Goal: Information Seeking & Learning: Learn about a topic

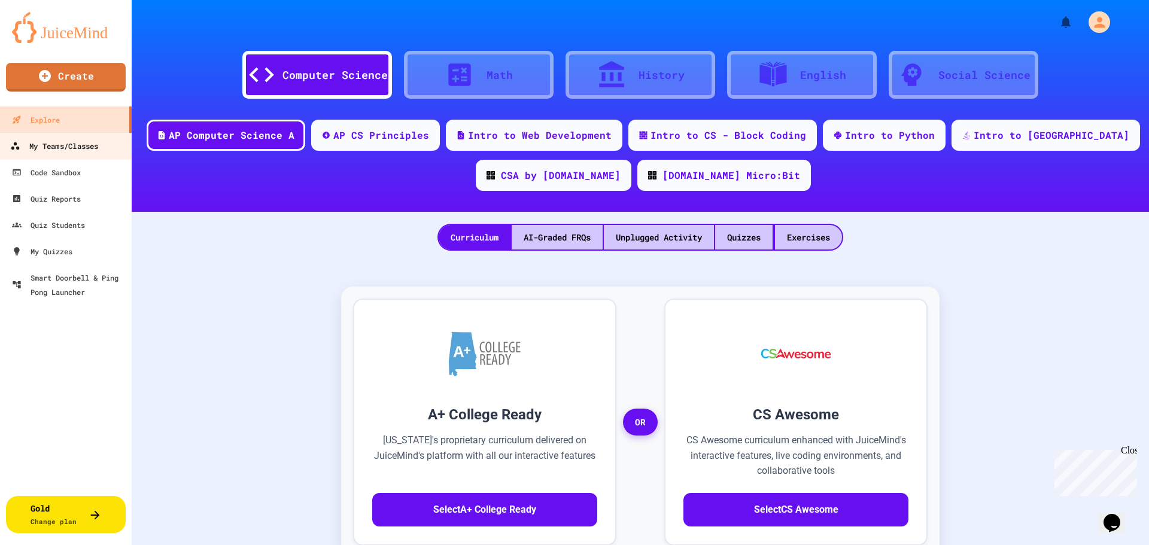
click at [59, 146] on div "My Teams/Classes" at bounding box center [54, 146] width 88 height 15
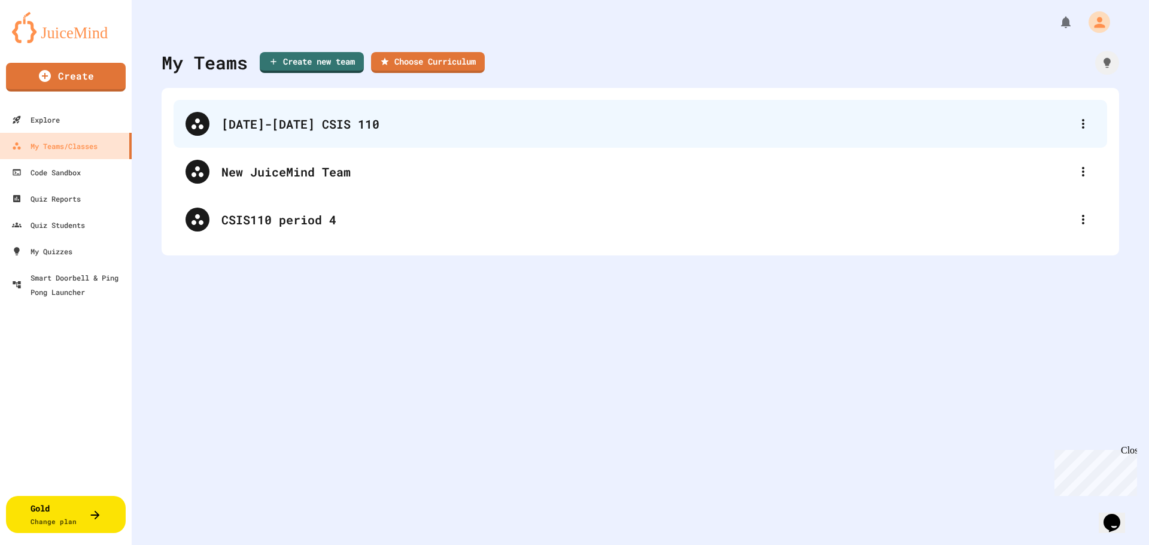
click at [290, 132] on div "[DATE]-[DATE] CSIS 110" at bounding box center [646, 124] width 850 height 18
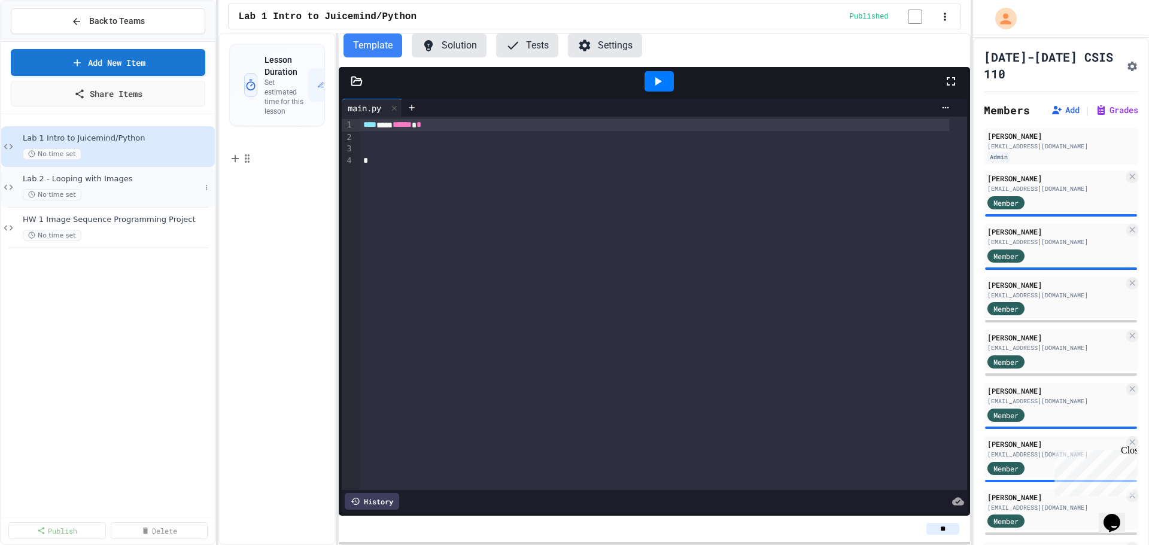
click at [91, 183] on span "Lab 2 - Looping with Images" at bounding box center [112, 179] width 178 height 10
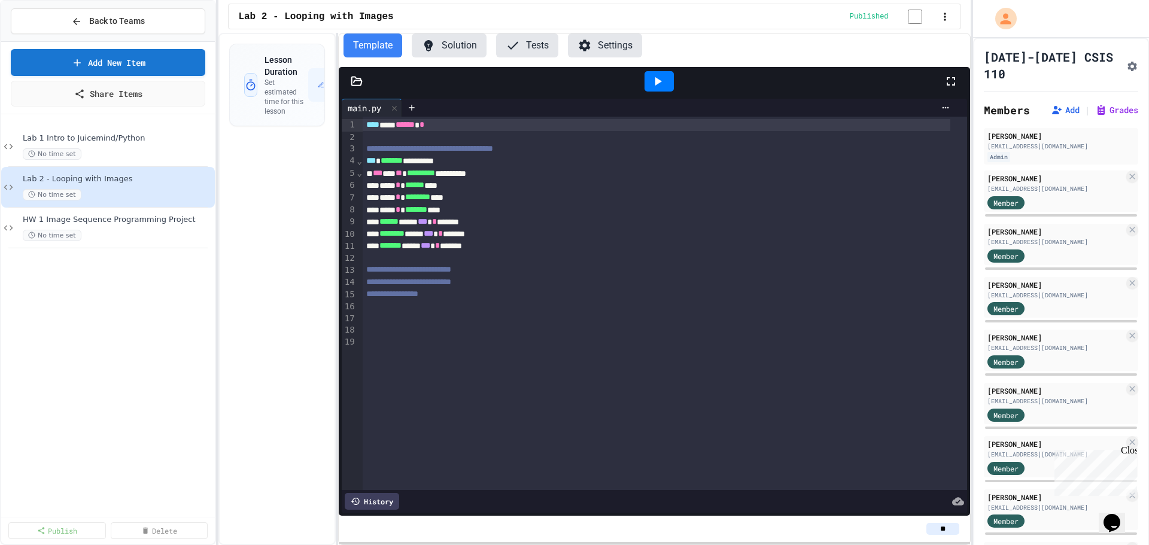
click at [615, 45] on button "Settings" at bounding box center [605, 46] width 74 height 24
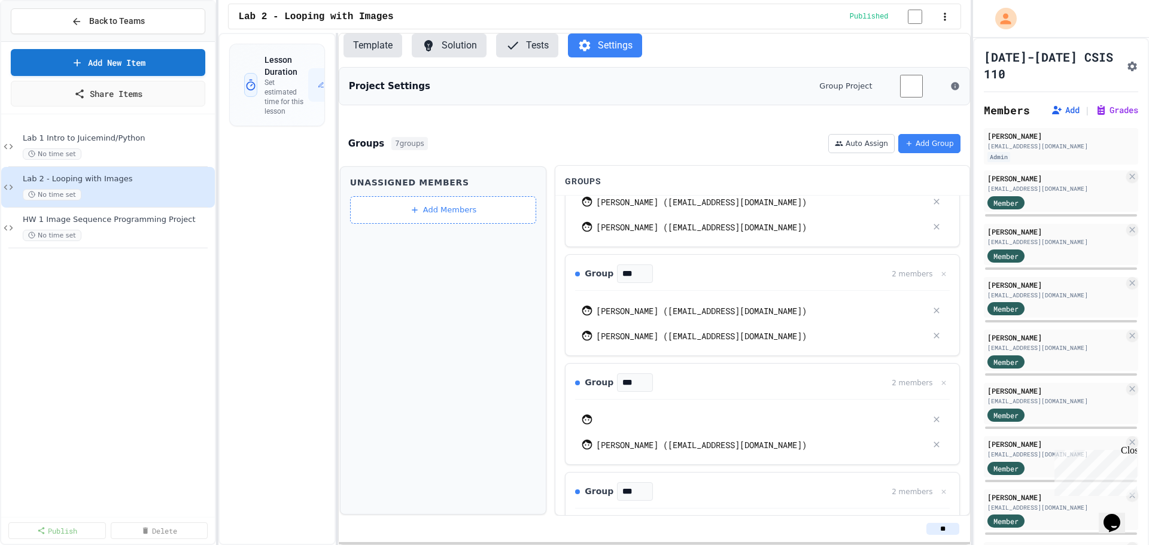
scroll to position [120, 0]
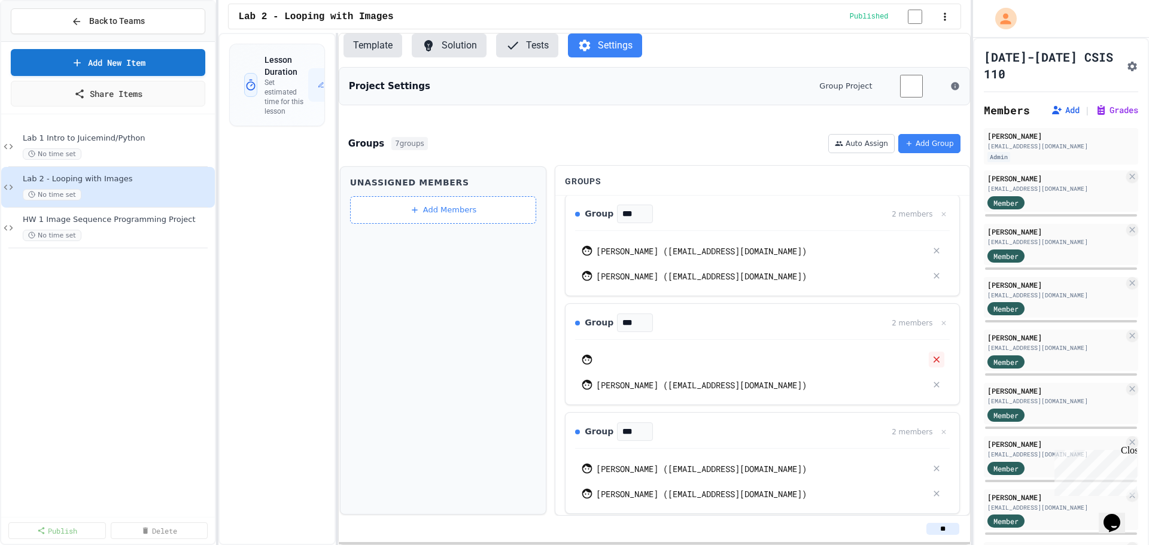
click at [933, 363] on icon at bounding box center [936, 360] width 6 height 6
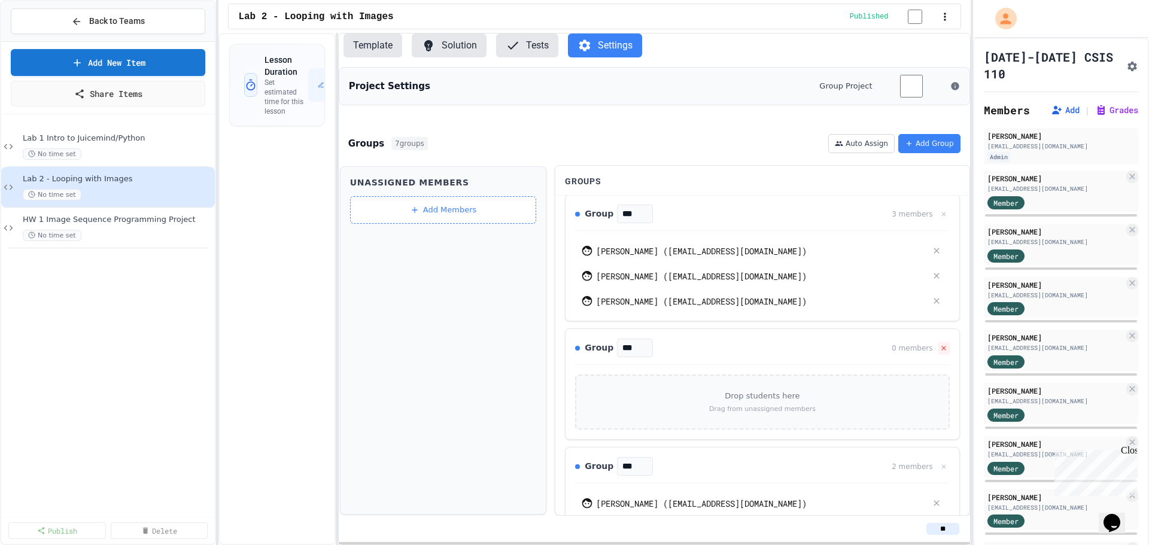
click at [939, 352] on icon at bounding box center [943, 348] width 8 height 8
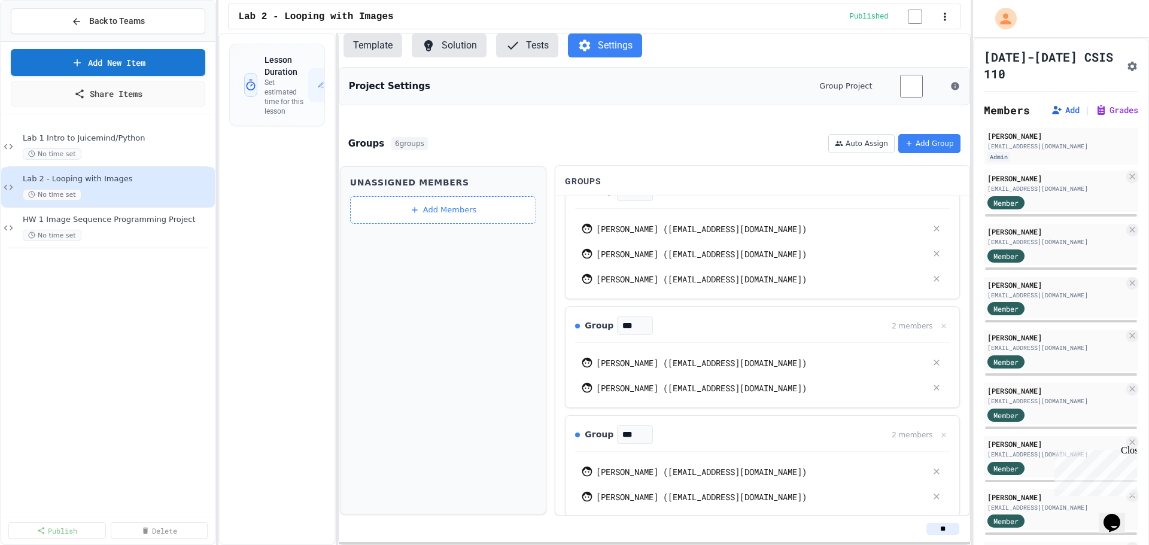
scroll to position [0, 0]
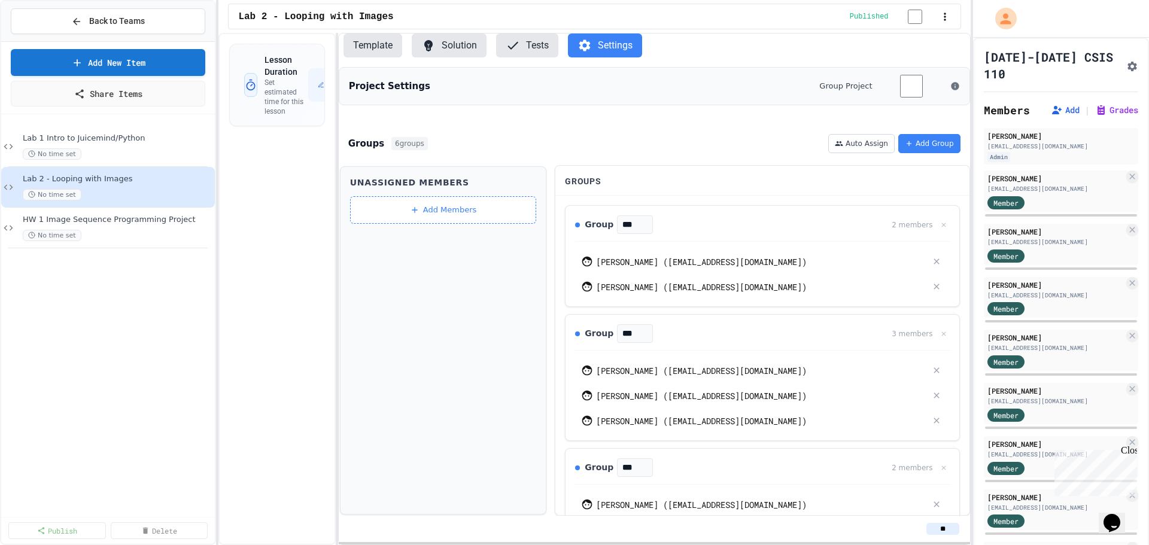
click at [446, 49] on button "Solution" at bounding box center [449, 46] width 75 height 24
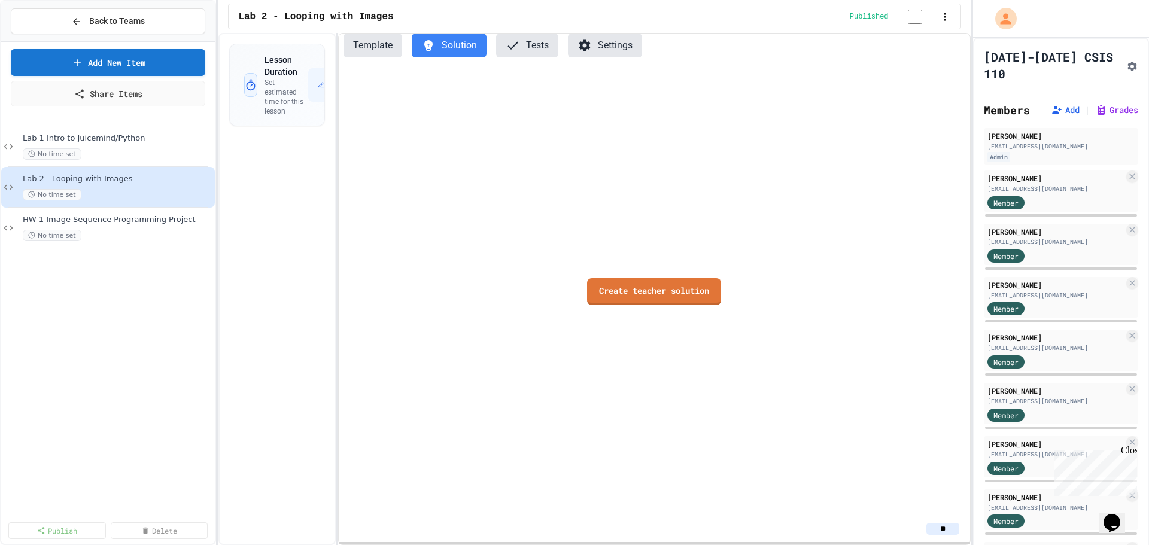
click at [361, 49] on button "Template" at bounding box center [372, 46] width 59 height 24
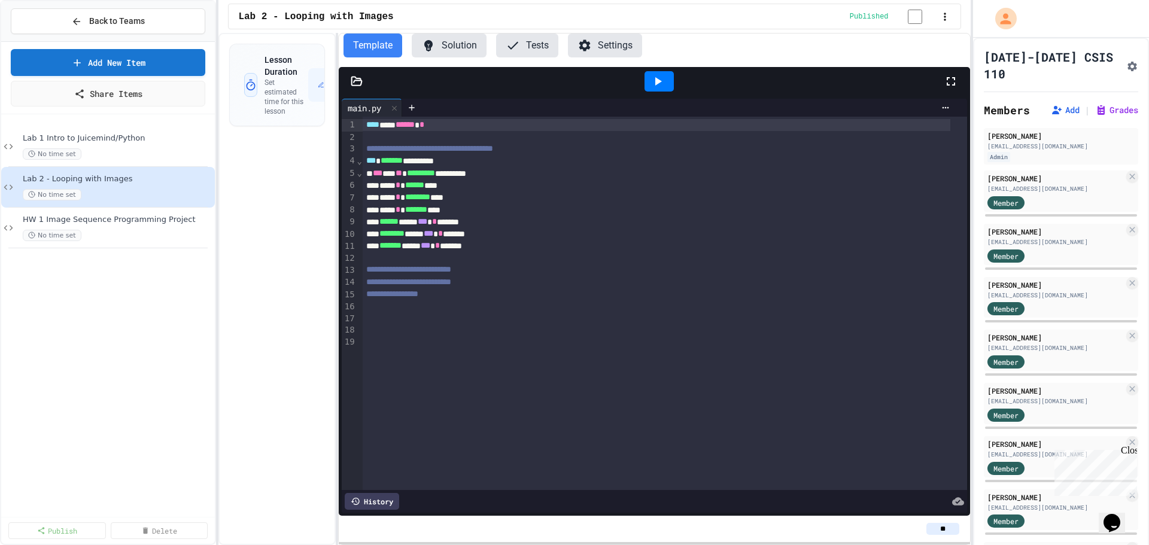
click at [448, 45] on button "Solution" at bounding box center [449, 46] width 75 height 24
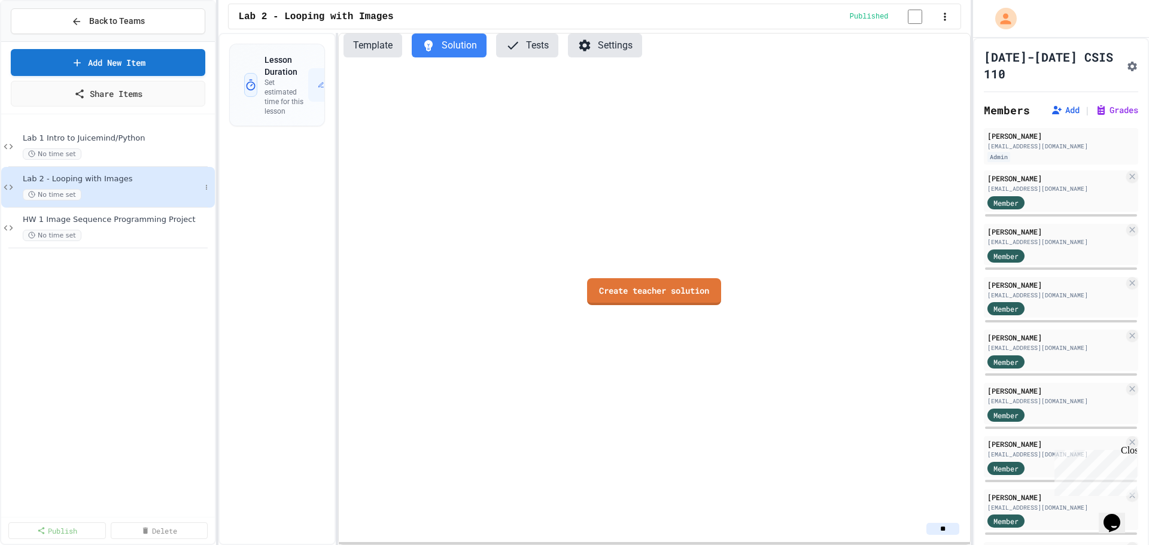
click at [68, 180] on span "Lab 2 - Looping with Images" at bounding box center [112, 179] width 178 height 10
click at [98, 26] on span "Back to Teams" at bounding box center [117, 21] width 56 height 13
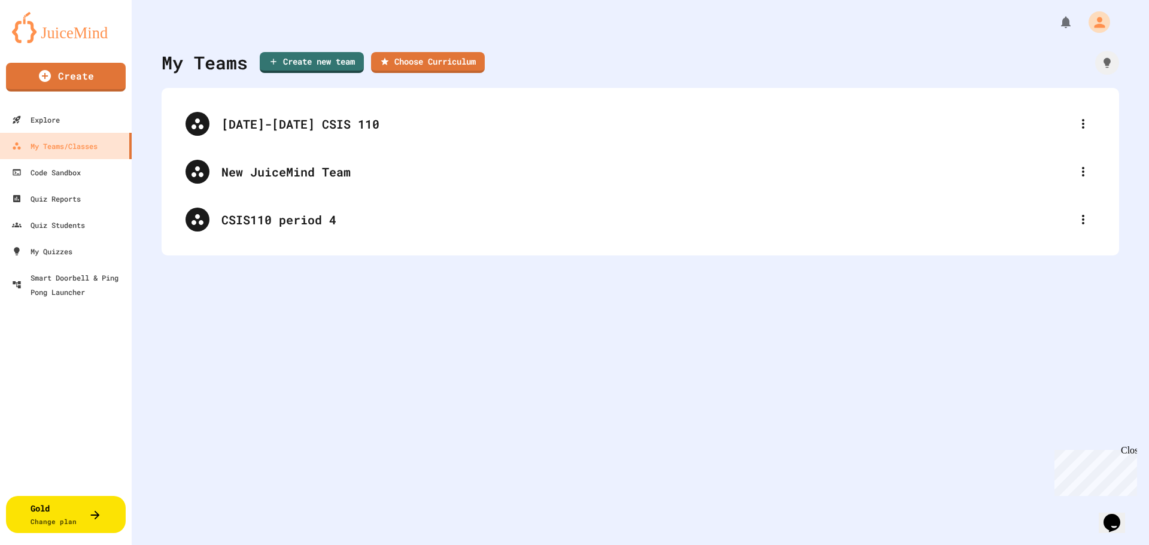
click at [60, 32] on img at bounding box center [66, 27] width 108 height 31
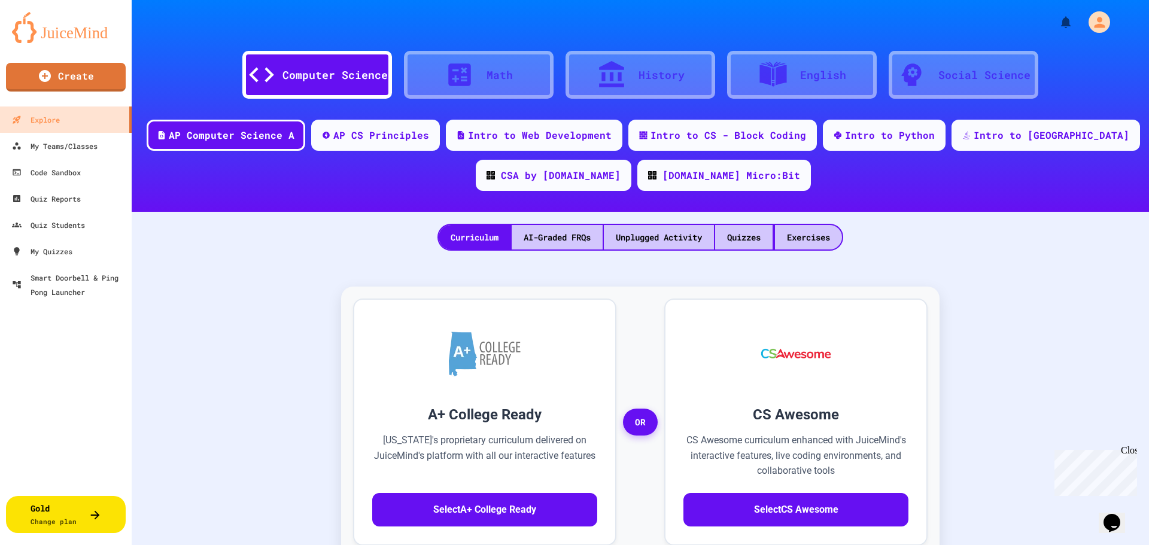
click at [817, 79] on div "English" at bounding box center [823, 75] width 46 height 16
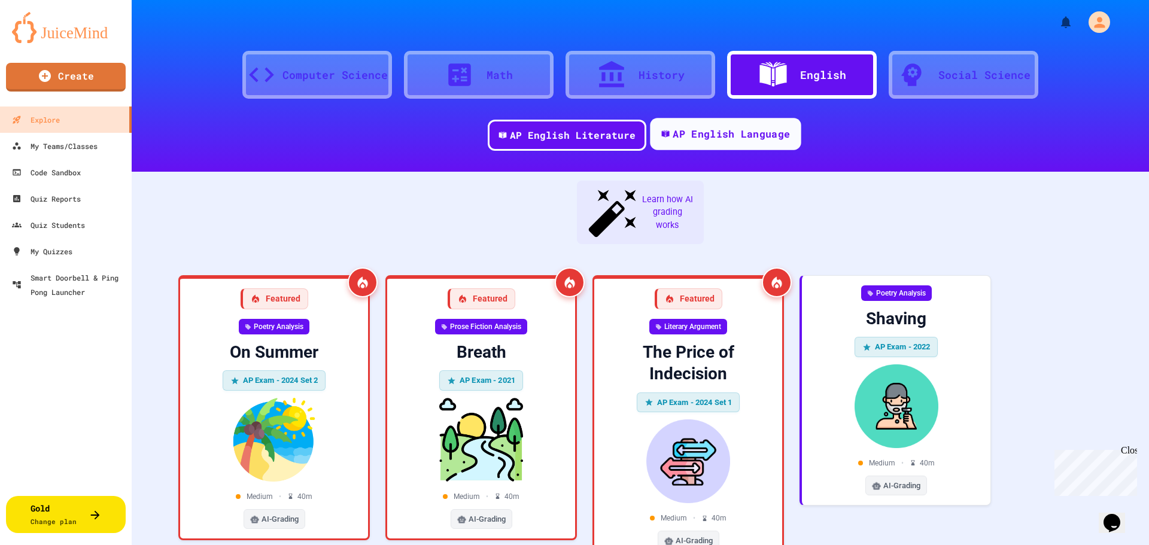
click at [754, 129] on div "AP English Language" at bounding box center [731, 134] width 117 height 15
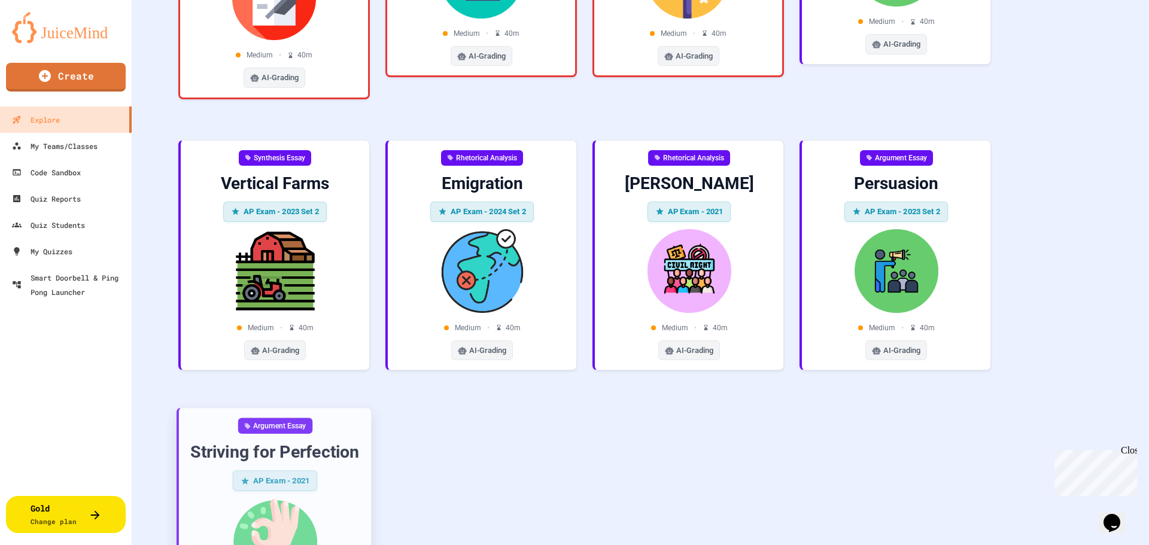
scroll to position [523, 0]
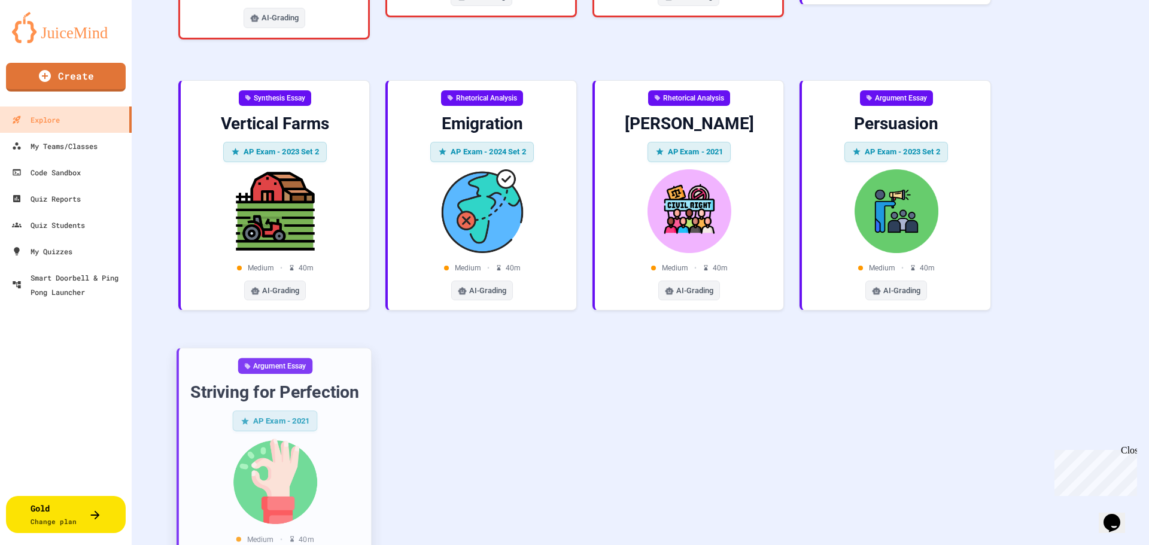
click at [281, 390] on div "Argument Essay Striving for Perfection AP Exam - 2021 Medium • 40 m AI-Grading" at bounding box center [274, 465] width 173 height 214
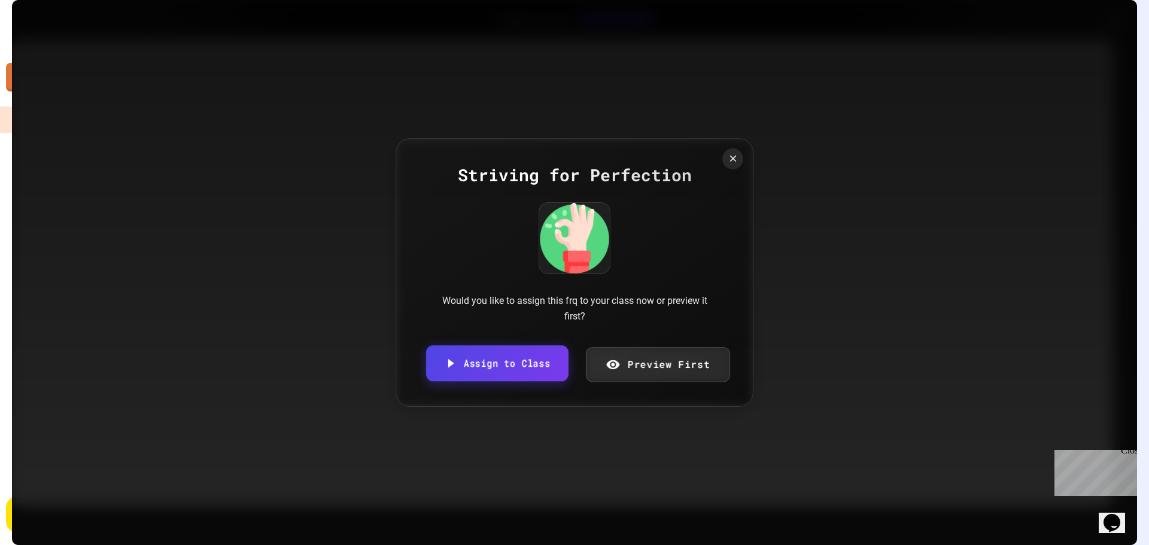
click at [641, 370] on link "Preview First" at bounding box center [657, 364] width 144 height 35
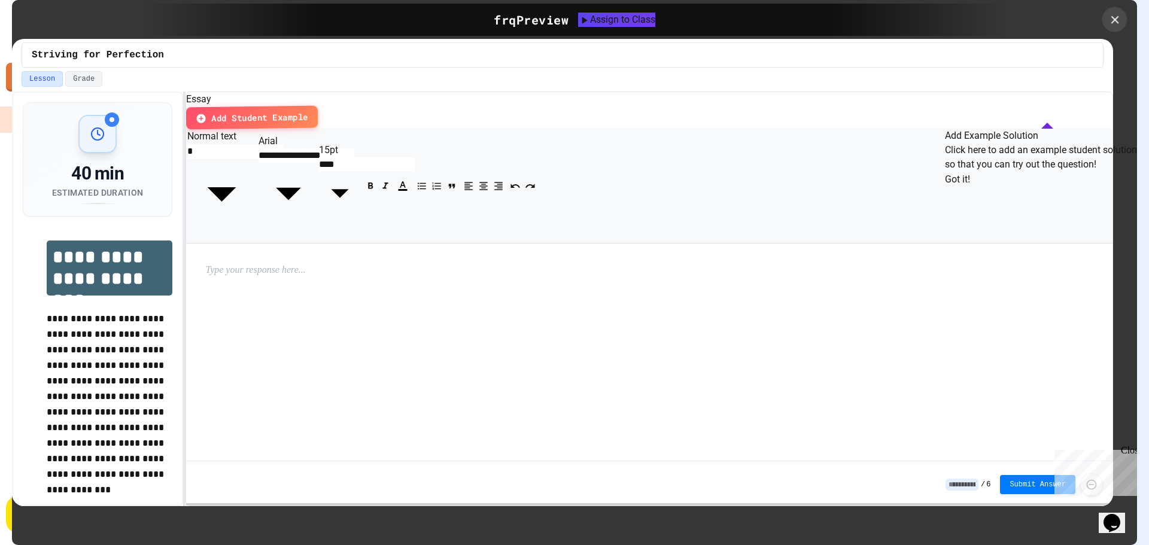
click at [1115, 19] on icon at bounding box center [1115, 20] width 8 height 8
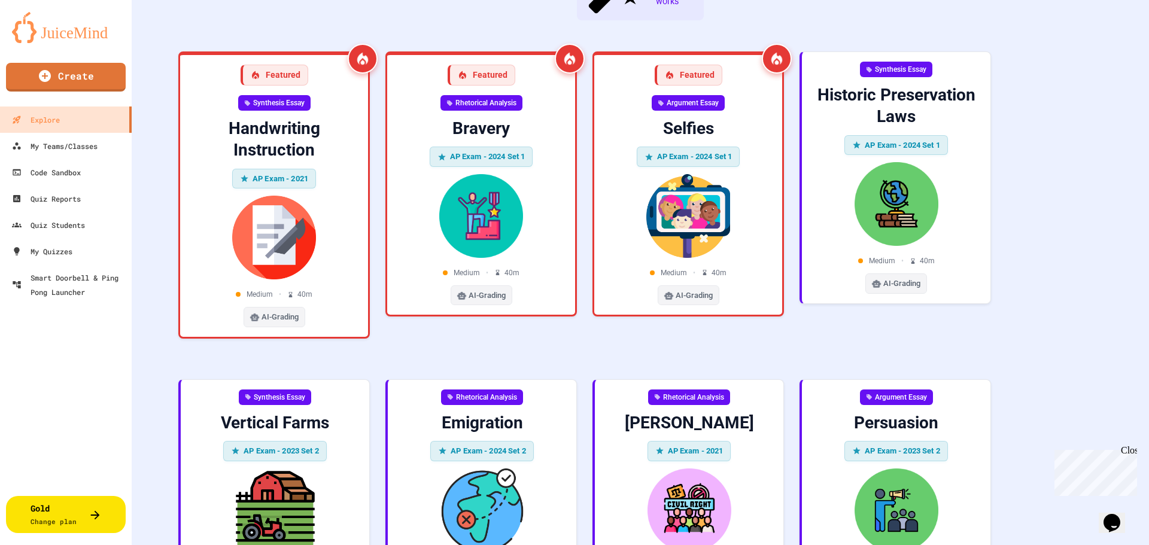
scroll to position [44, 0]
